Goal: Information Seeking & Learning: Learn about a topic

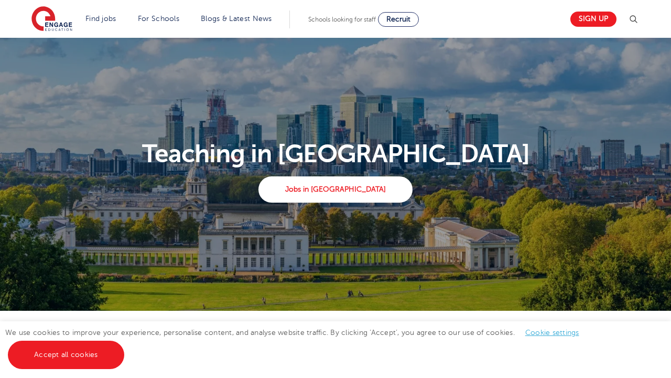
click at [237, 18] on link "Blogs & Latest News" at bounding box center [236, 19] width 71 height 8
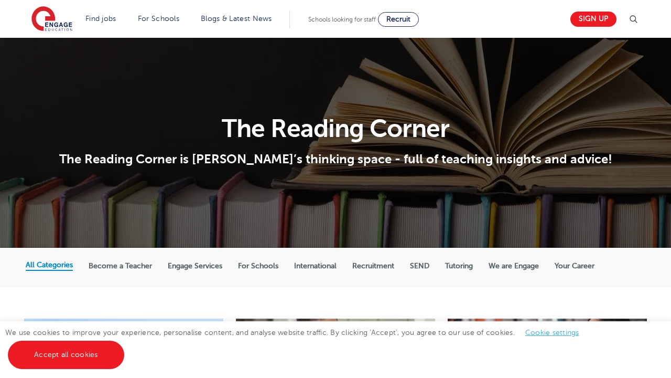
click at [317, 268] on label "International" at bounding box center [315, 265] width 42 height 9
click at [0, 0] on input "International" at bounding box center [0, 0] width 0 height 0
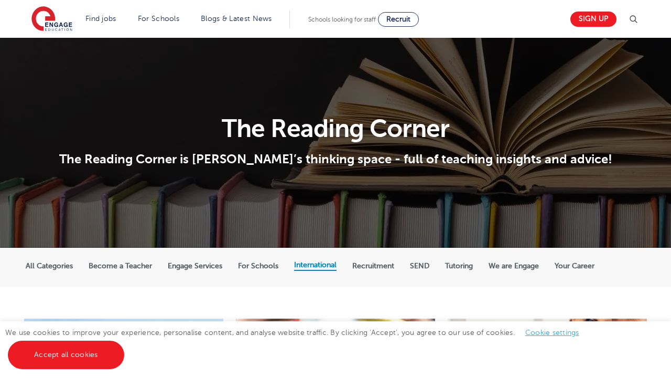
click at [376, 268] on label "Recruitment" at bounding box center [373, 265] width 42 height 9
click at [0, 0] on input "Recruitment" at bounding box center [0, 0] width 0 height 0
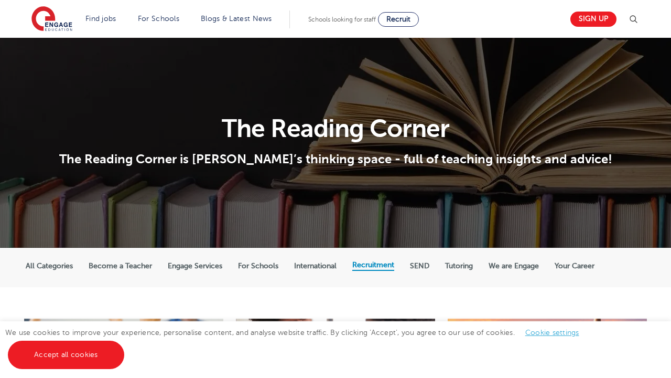
click at [317, 268] on label "International" at bounding box center [315, 265] width 42 height 9
click at [0, 0] on input "International" at bounding box center [0, 0] width 0 height 0
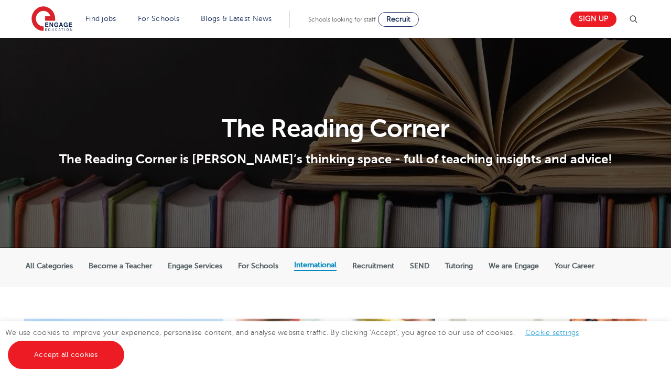
click at [316, 268] on label "International" at bounding box center [315, 264] width 42 height 9
click at [0, 0] on input "International" at bounding box center [0, 0] width 0 height 0
click at [316, 268] on label "International" at bounding box center [315, 264] width 42 height 9
click at [0, 0] on input "International" at bounding box center [0, 0] width 0 height 0
click at [316, 268] on label "International" at bounding box center [315, 264] width 42 height 9
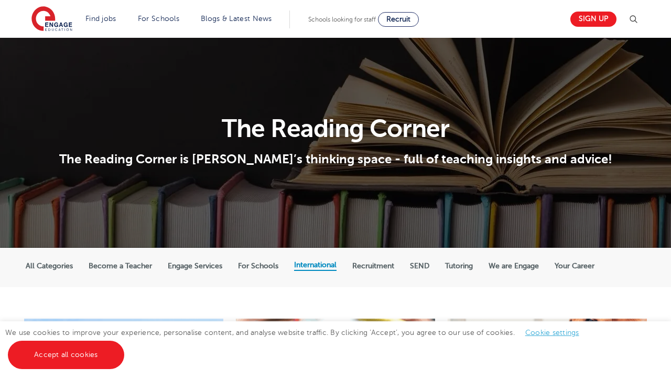
click at [0, 0] on input "International" at bounding box center [0, 0] width 0 height 0
click at [317, 268] on label "International" at bounding box center [315, 264] width 42 height 9
click at [0, 0] on input "International" at bounding box center [0, 0] width 0 height 0
click at [317, 268] on label "International" at bounding box center [315, 264] width 42 height 9
click at [0, 0] on input "International" at bounding box center [0, 0] width 0 height 0
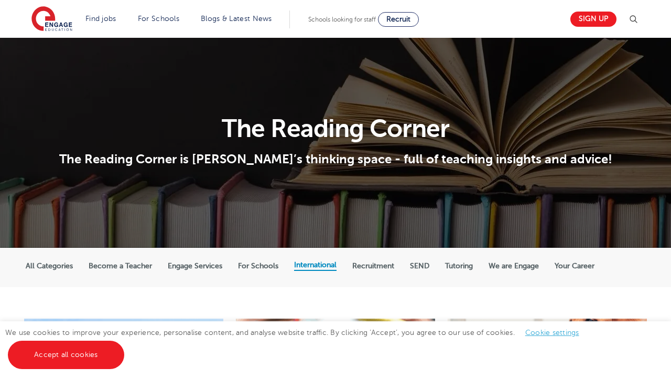
click at [317, 268] on label "International" at bounding box center [315, 264] width 42 height 9
click at [0, 0] on input "International" at bounding box center [0, 0] width 0 height 0
